Goal: Information Seeking & Learning: Learn about a topic

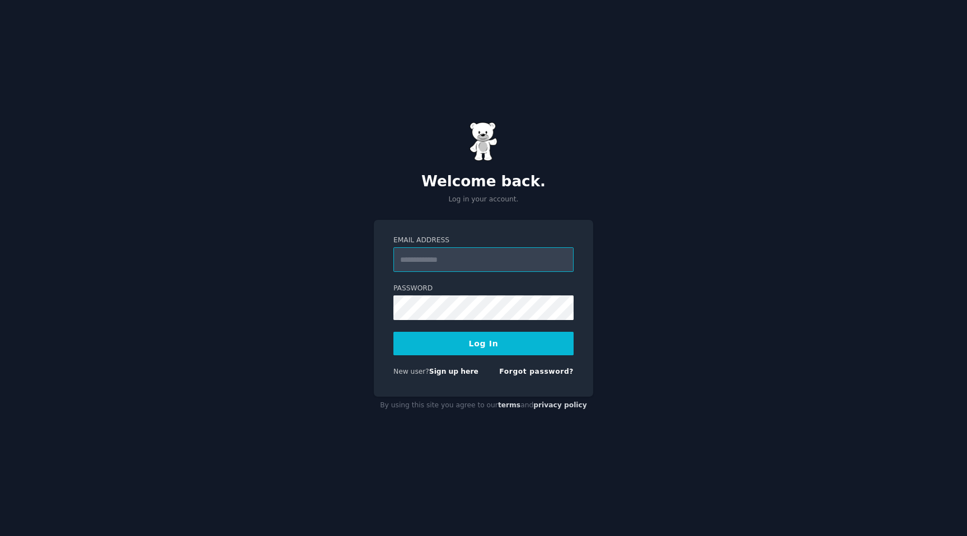
click at [518, 259] on input "Email Address" at bounding box center [483, 259] width 180 height 25
click at [466, 265] on input "Email Address" at bounding box center [483, 259] width 180 height 25
click at [463, 290] on label "Password" at bounding box center [483, 289] width 180 height 10
click at [393, 332] on button "Log In" at bounding box center [483, 344] width 180 height 24
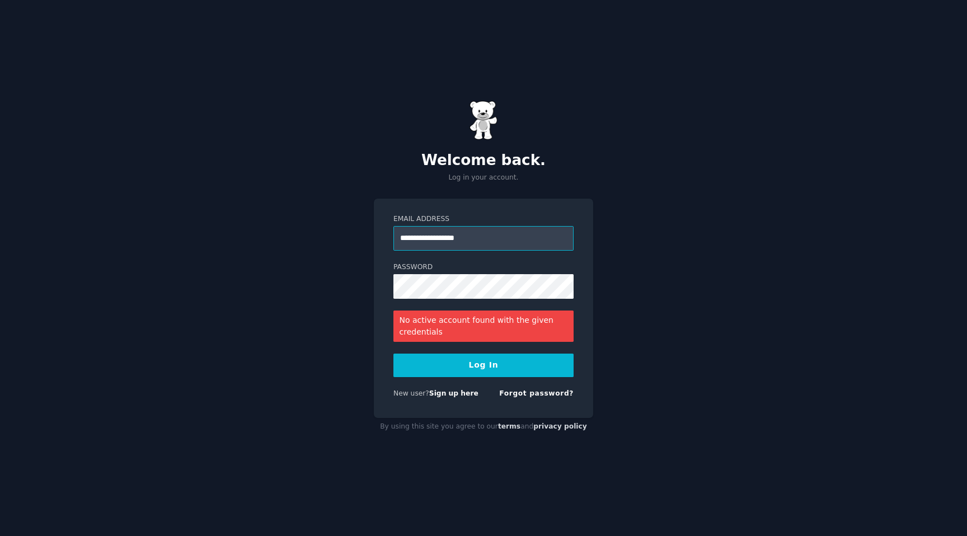
click at [424, 241] on input "**********" at bounding box center [483, 238] width 180 height 25
type input "**********"
click at [480, 355] on button "Log In" at bounding box center [483, 366] width 180 height 24
click at [393, 354] on button "Log In" at bounding box center [483, 366] width 180 height 24
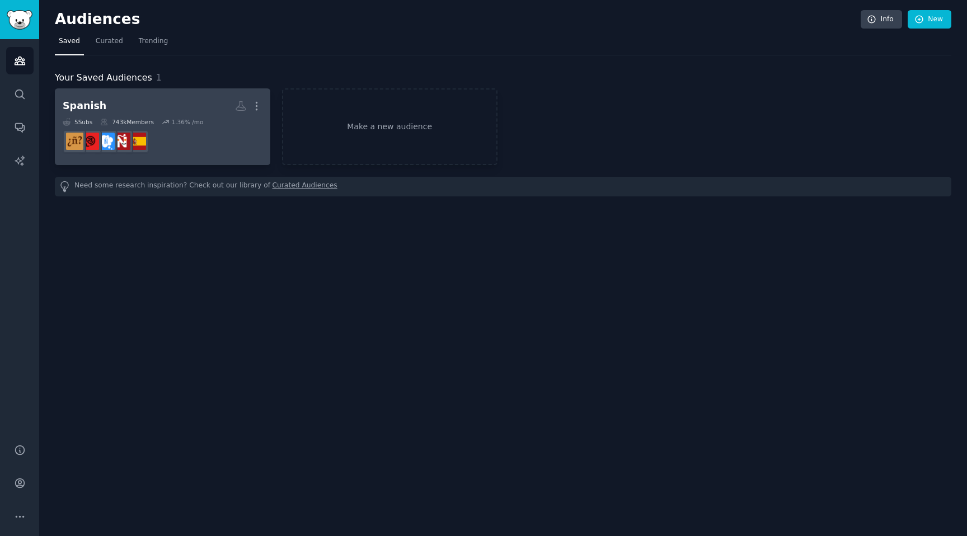
click at [163, 125] on icon at bounding box center [166, 122] width 8 height 8
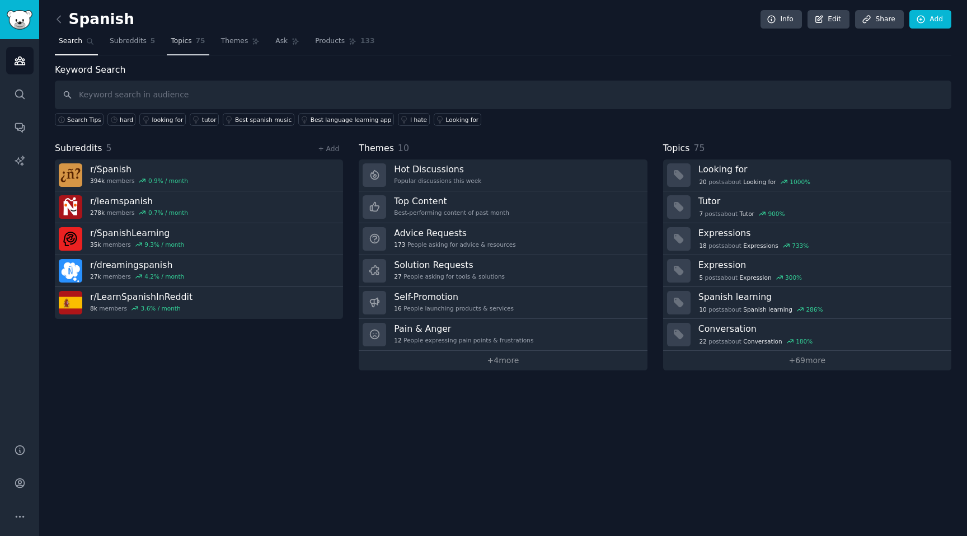
click at [190, 45] on span "Topics" at bounding box center [181, 41] width 21 height 10
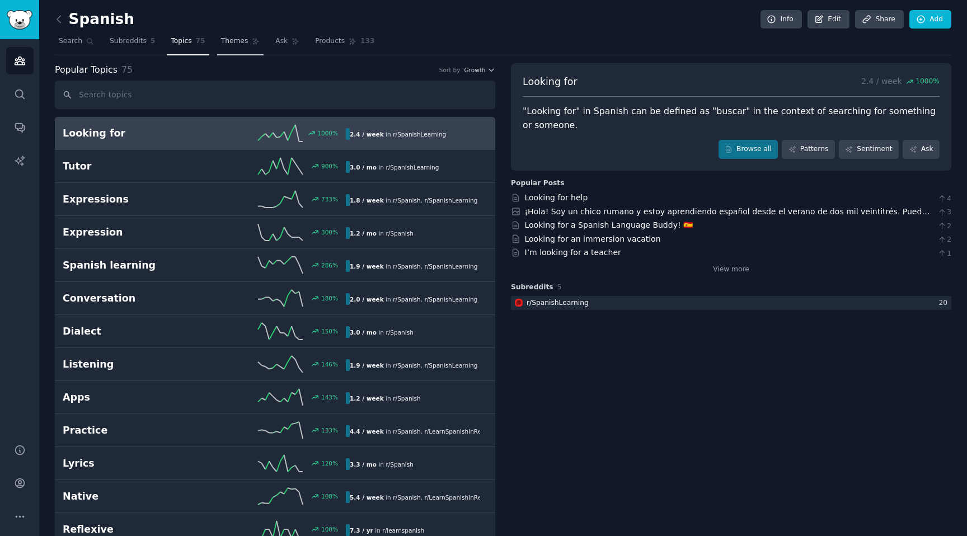
click at [243, 45] on span "Themes" at bounding box center [234, 41] width 27 height 10
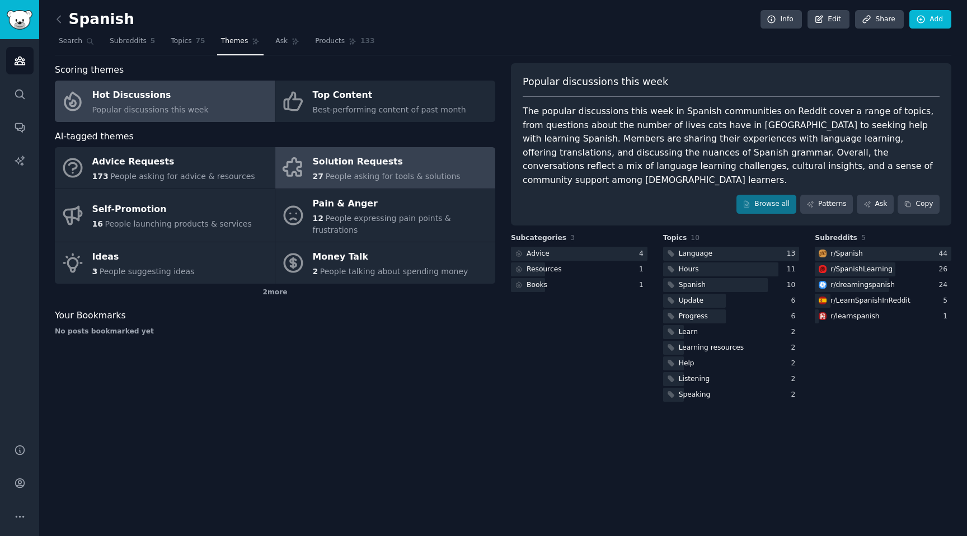
click at [346, 166] on div "Solution Requests" at bounding box center [387, 162] width 148 height 18
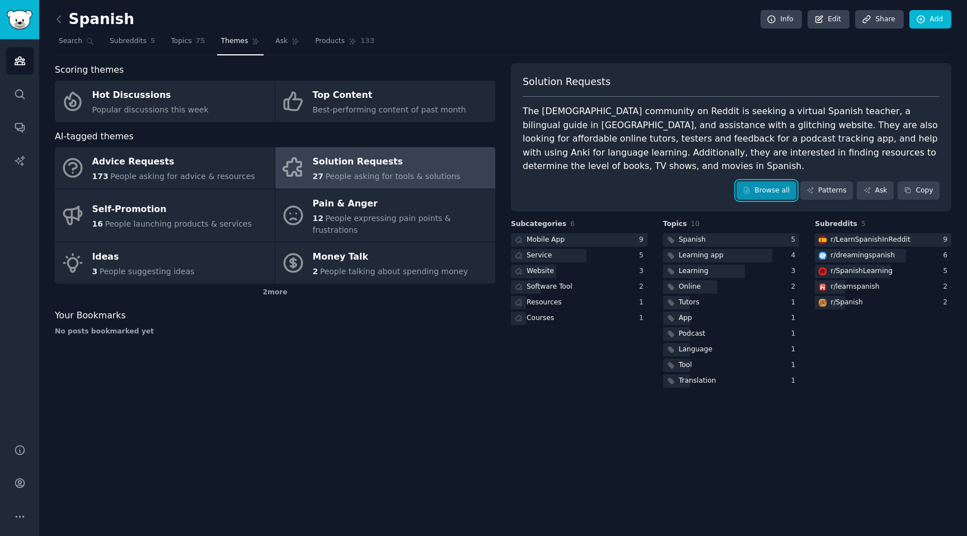
click at [753, 182] on link "Browse all" at bounding box center [767, 190] width 60 height 19
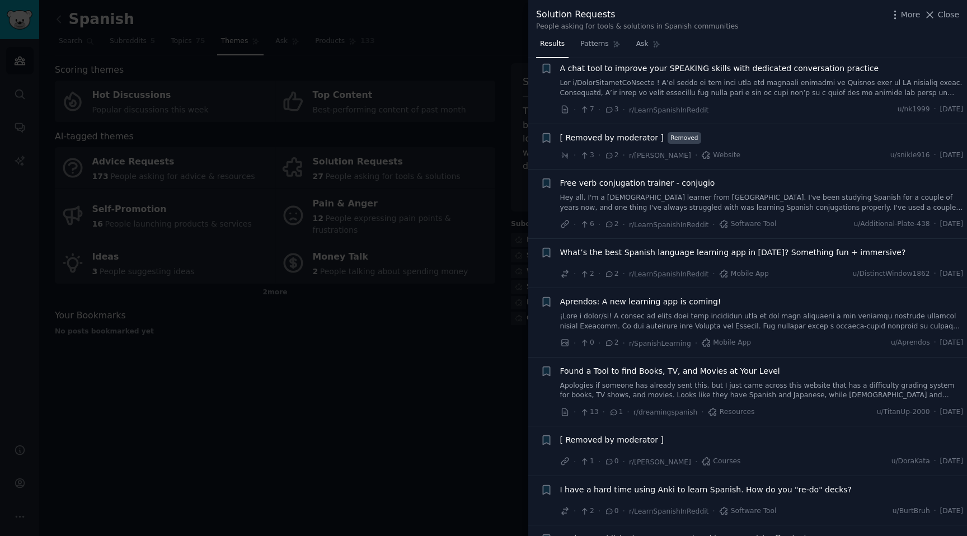
scroll to position [1042, 0]
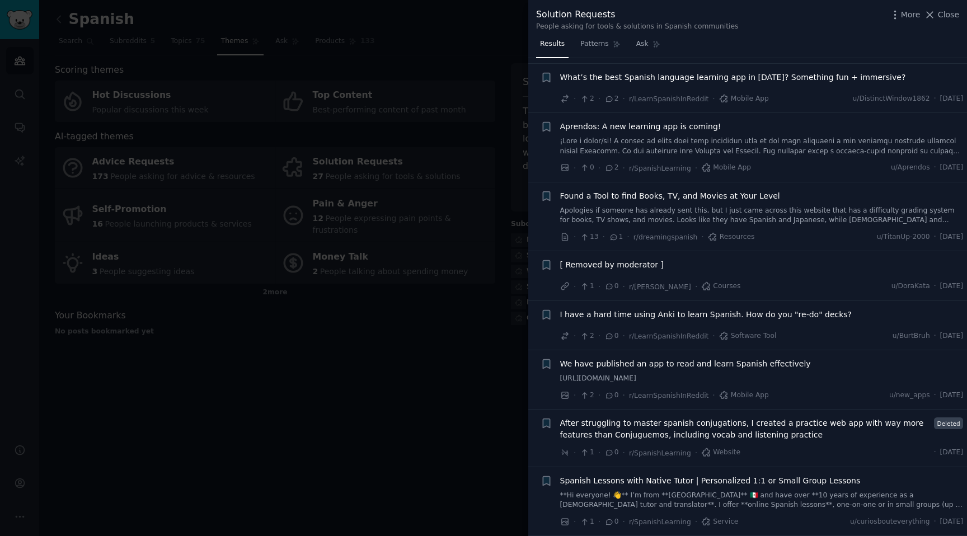
click at [469, 284] on div at bounding box center [483, 268] width 967 height 536
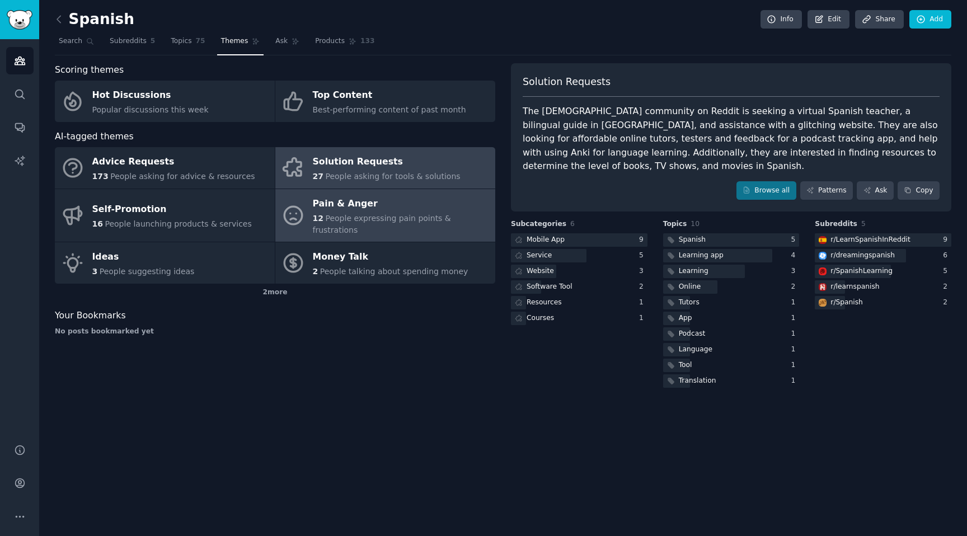
click at [330, 207] on div "Pain & Anger" at bounding box center [401, 204] width 177 height 18
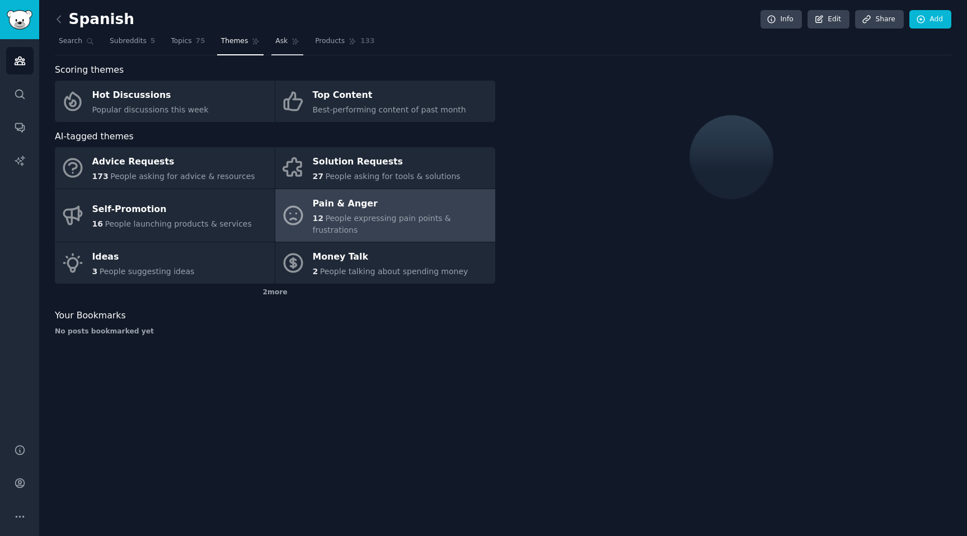
click at [284, 44] on span "Ask" at bounding box center [281, 41] width 12 height 10
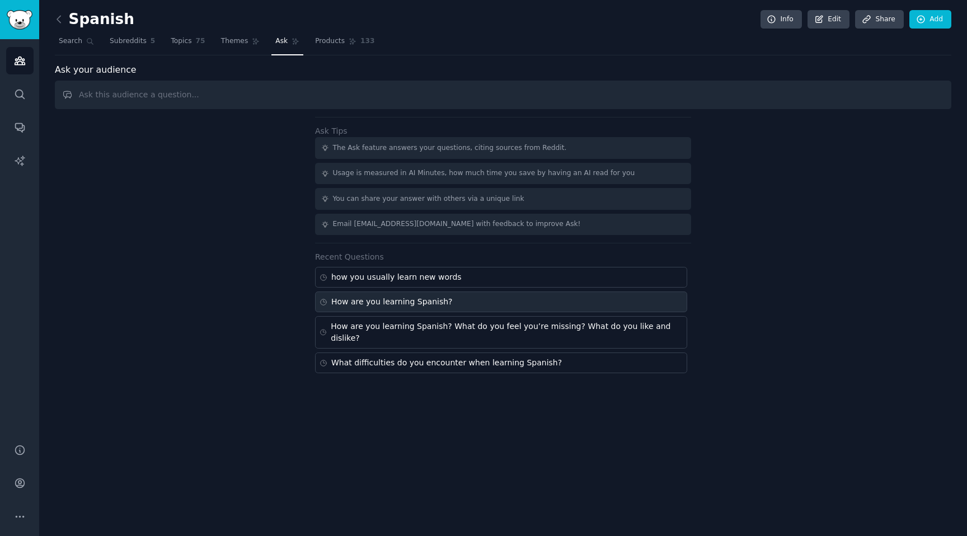
click at [391, 298] on div "How are you learning Spanish?" at bounding box center [391, 302] width 121 height 12
type input "How are you learning Spanish?"
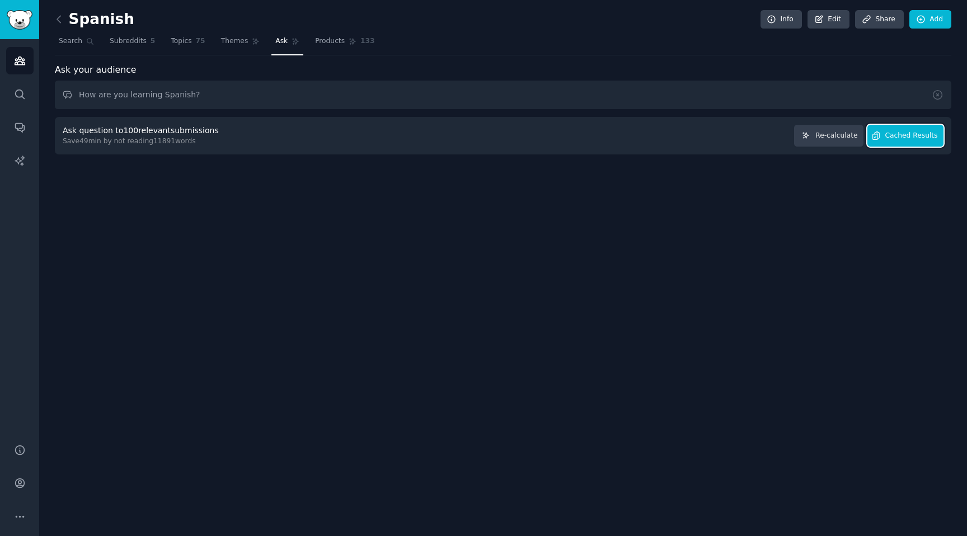
click at [895, 138] on span "Cached Results" at bounding box center [911, 136] width 53 height 10
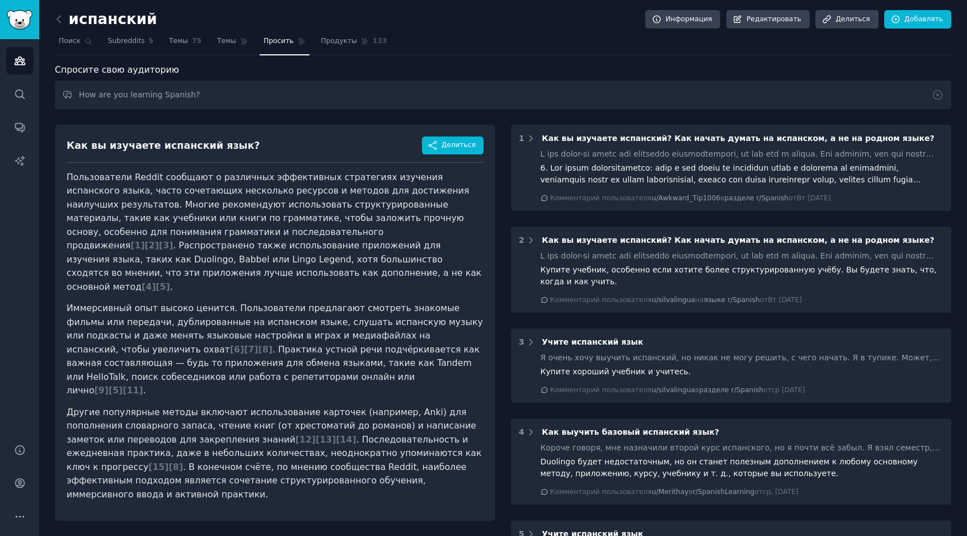
click at [445, 35] on nav "Поиск Subreddits 5 Темы 75 Темы Просить Продукты 133" at bounding box center [503, 43] width 897 height 23
